Goal: Task Accomplishment & Management: Manage account settings

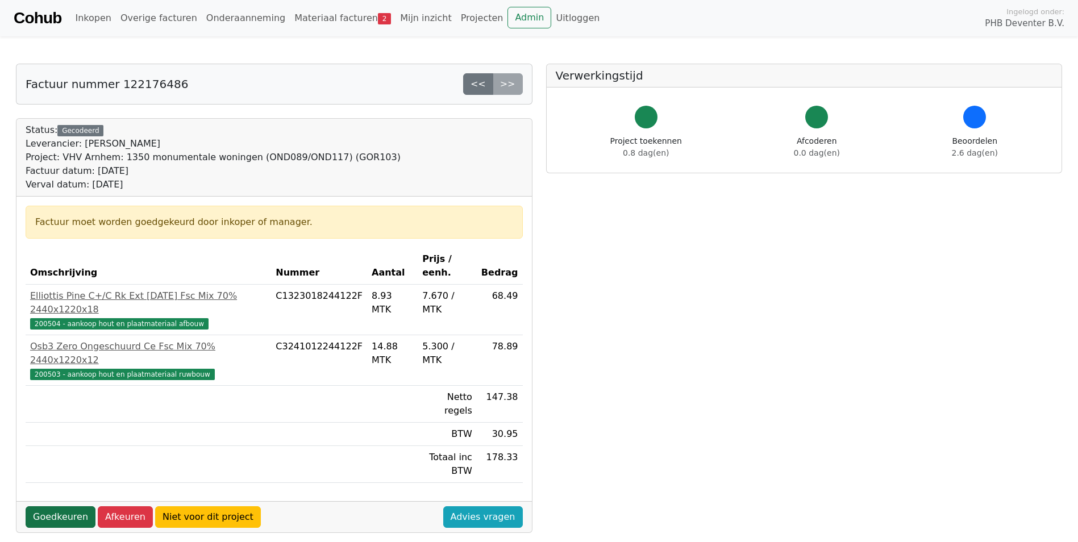
click at [57, 506] on link "Goedkeuren" at bounding box center [61, 517] width 70 height 22
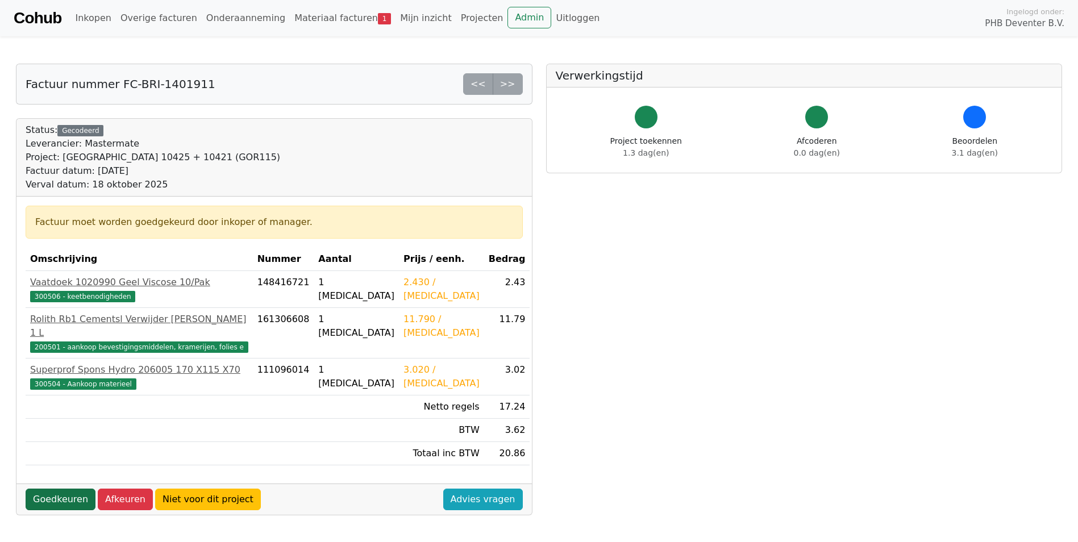
click at [56, 489] on link "Goedkeuren" at bounding box center [61, 500] width 70 height 22
